Goal: Communication & Community: Answer question/provide support

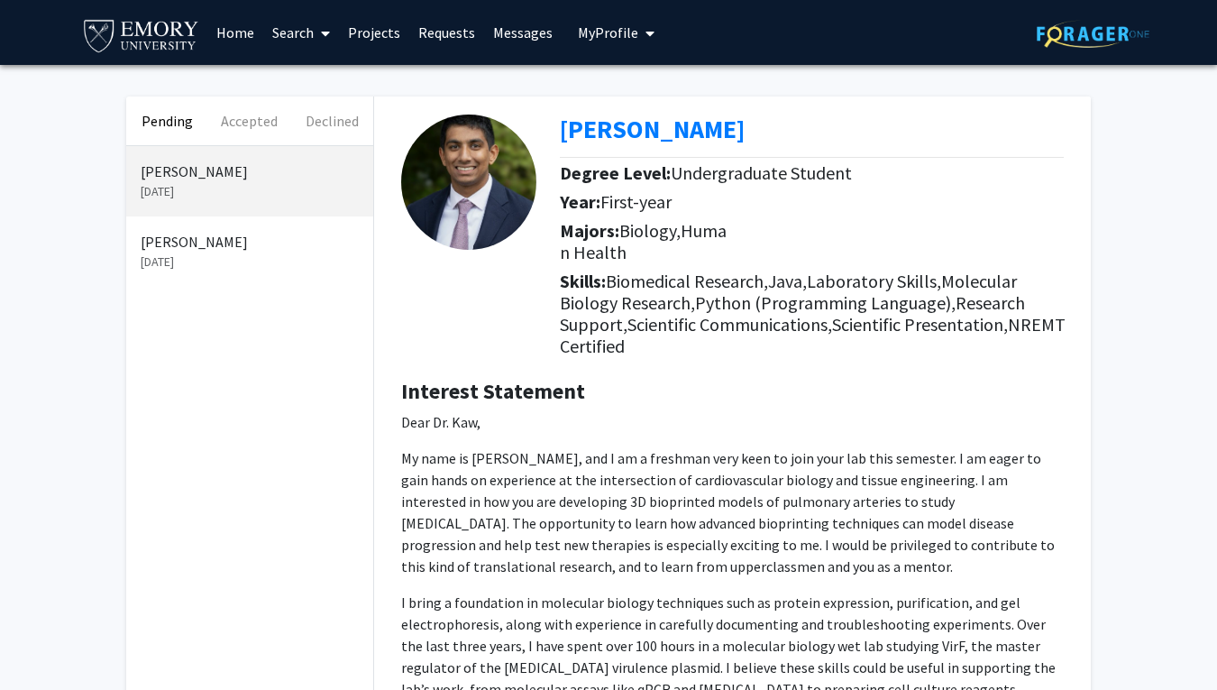
click at [500, 30] on link "Messages" at bounding box center [523, 32] width 78 height 63
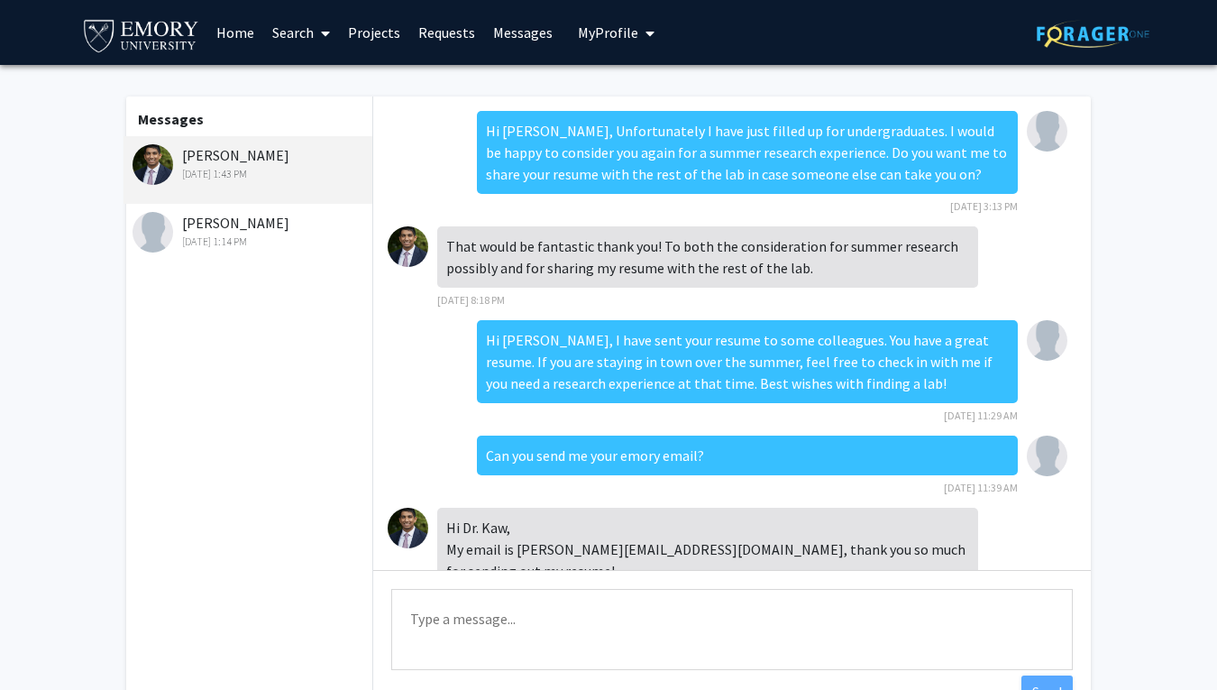
scroll to position [140, 0]
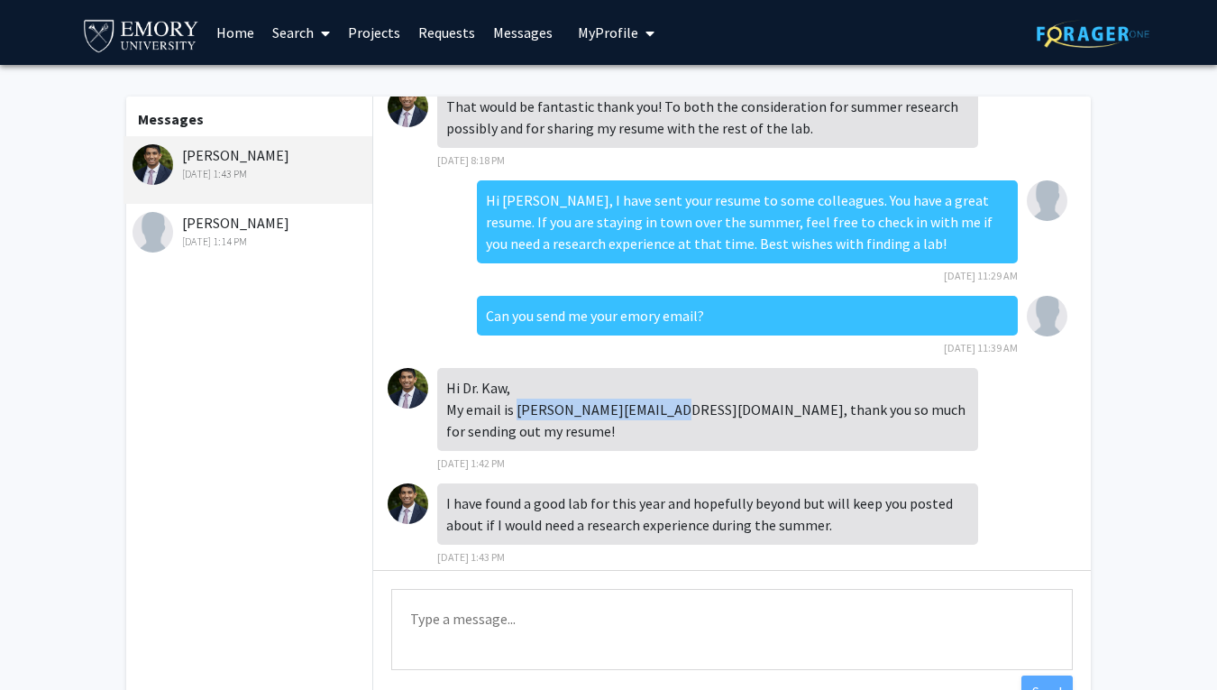
drag, startPoint x: 664, startPoint y: 411, endPoint x: 517, endPoint y: 415, distance: 147.0
click at [517, 415] on div "Hi Dr. Kaw, My email is [PERSON_NAME][EMAIL_ADDRESS][DOMAIN_NAME], thank you so…" at bounding box center [707, 409] width 541 height 83
copy div "[PERSON_NAME][EMAIL_ADDRESS][DOMAIN_NAME]"
click at [696, 496] on div "I have found a good lab for this year and hopefully beyond but will keep you po…" at bounding box center [707, 513] width 541 height 61
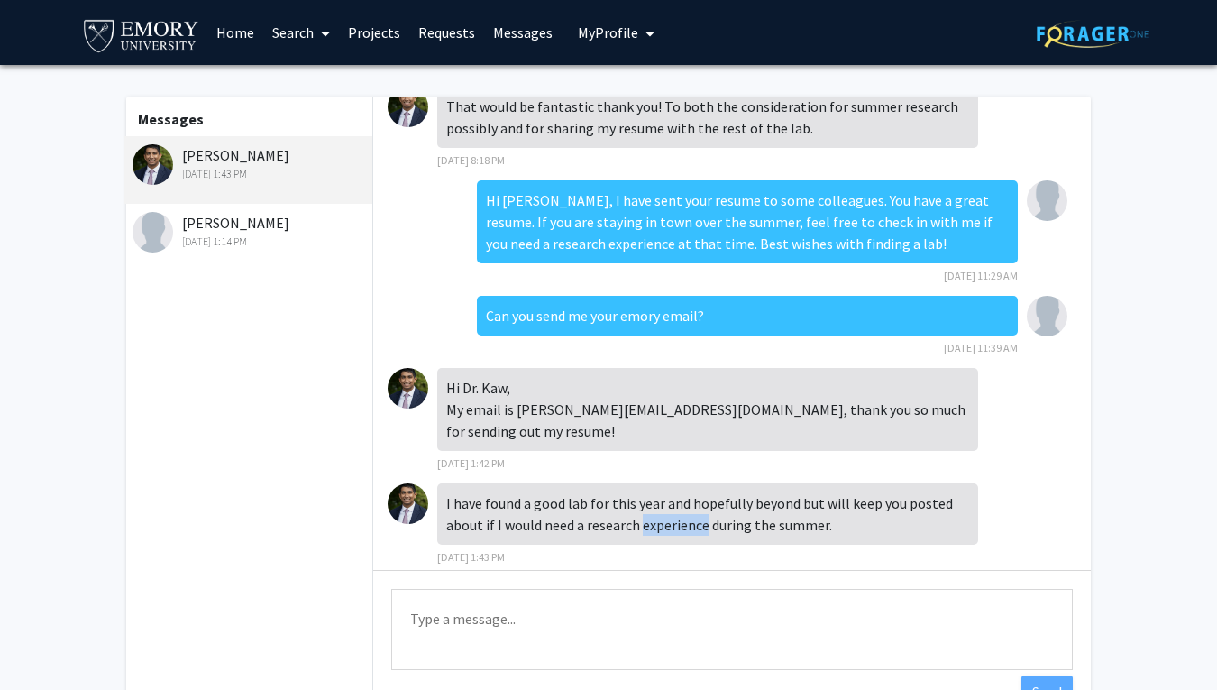
click at [696, 496] on div "I have found a good lab for this year and hopefully beyond but will keep you po…" at bounding box center [707, 513] width 541 height 61
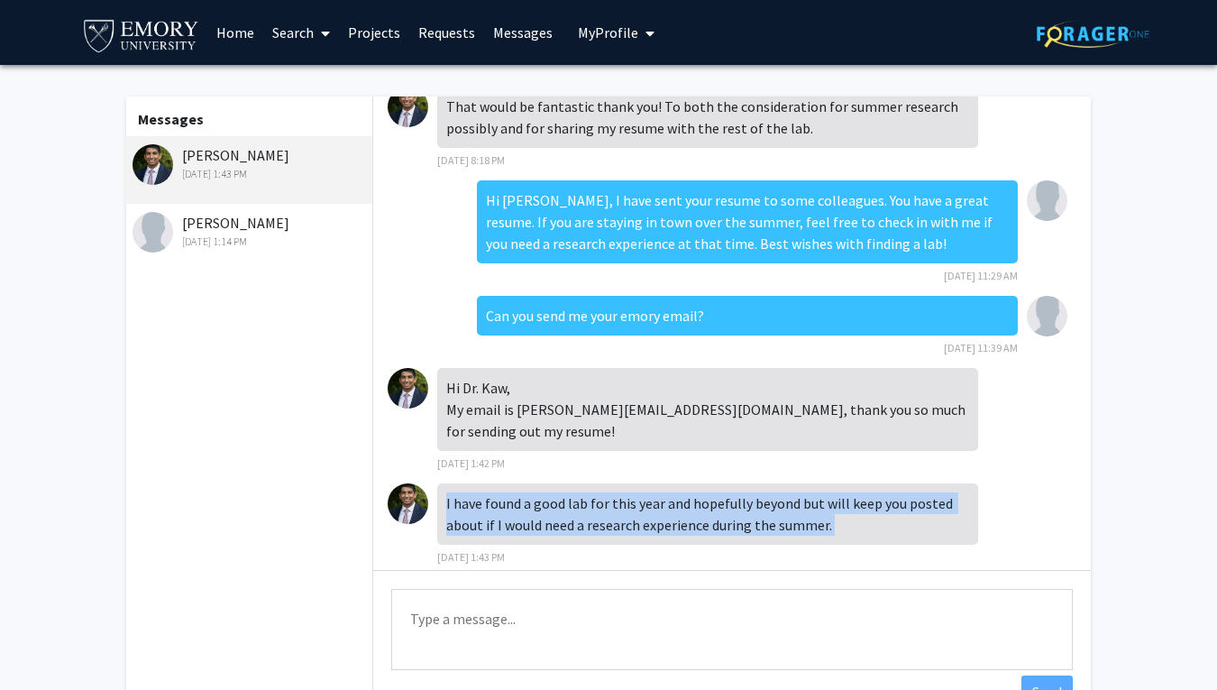
click at [696, 496] on div "I have found a good lab for this year and hopefully beyond but will keep you po…" at bounding box center [707, 513] width 541 height 61
copy div "I have found a good lab for this year and hopefully beyond but will keep you po…"
